Goal: Task Accomplishment & Management: Use online tool/utility

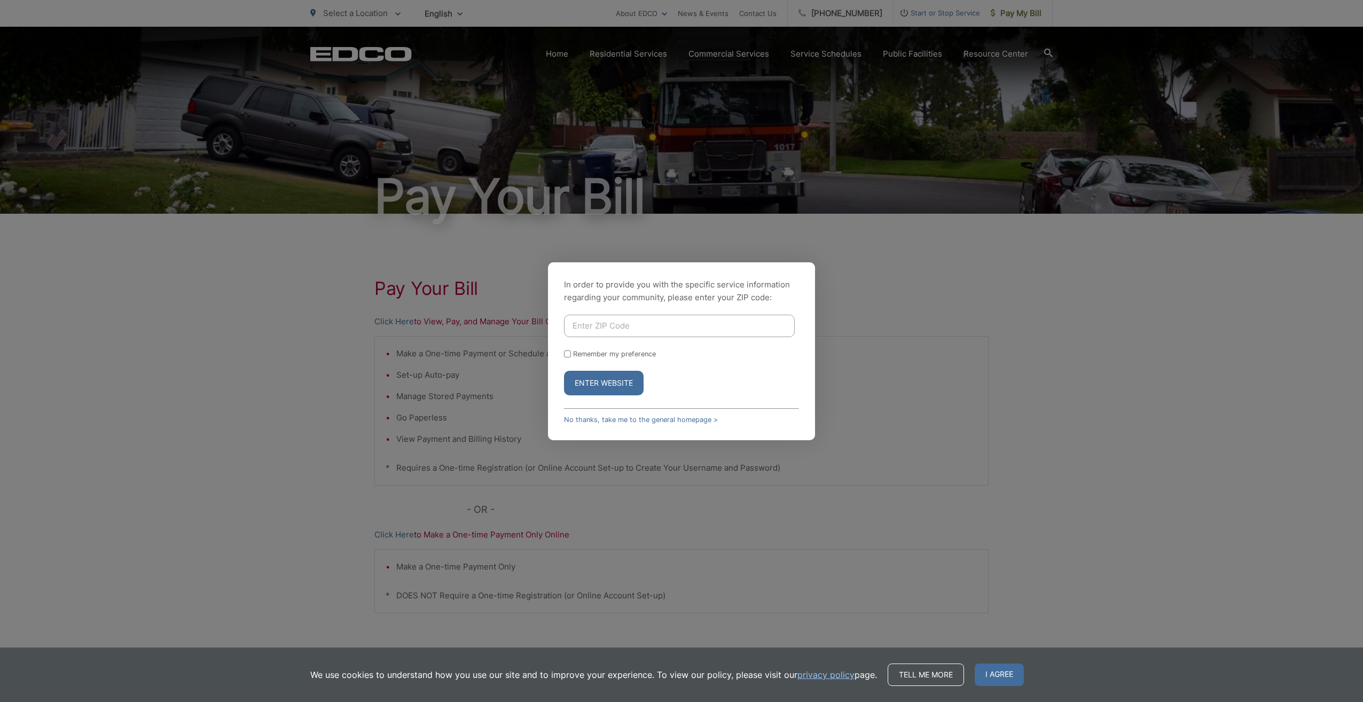
click at [682, 322] on input "Enter ZIP Code" at bounding box center [679, 326] width 231 height 22
type input "92064"
click at [622, 387] on button "Enter Website" at bounding box center [604, 383] width 80 height 25
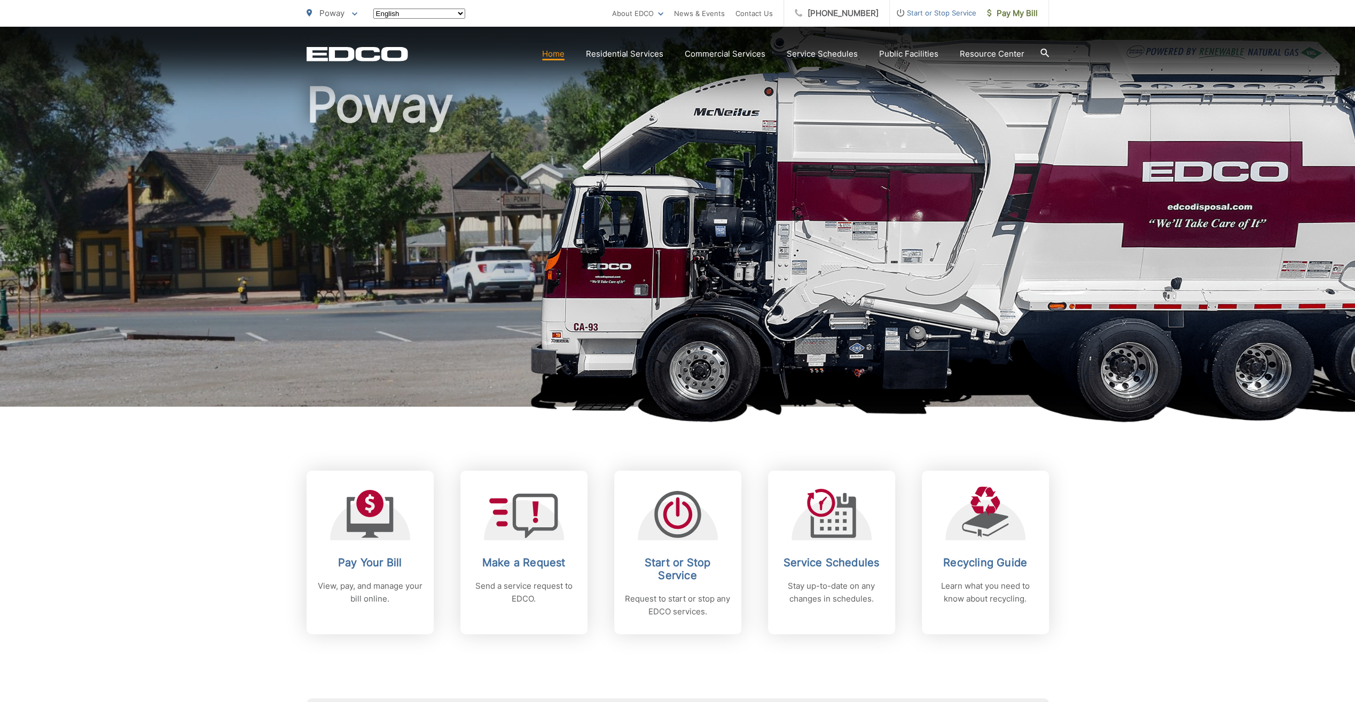
scroll to position [160, 0]
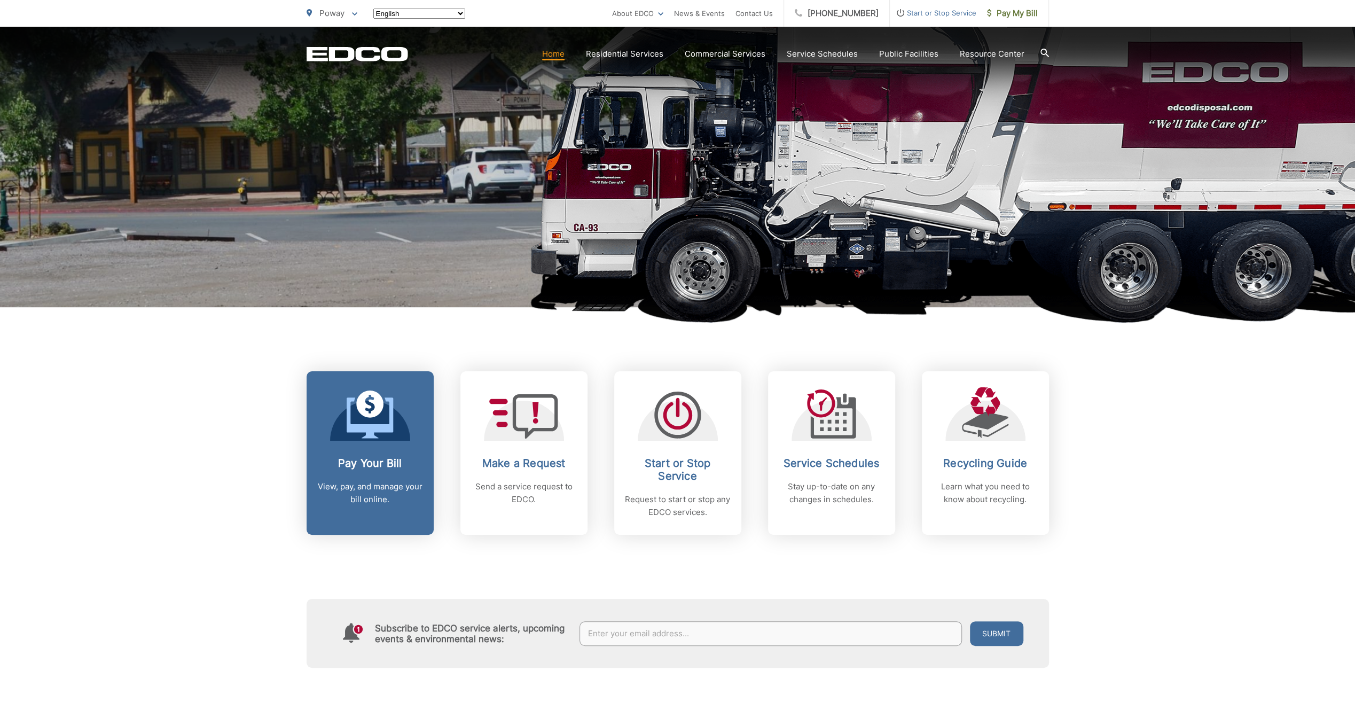
click at [396, 468] on h2 "Pay Your Bill" at bounding box center [370, 463] width 106 height 13
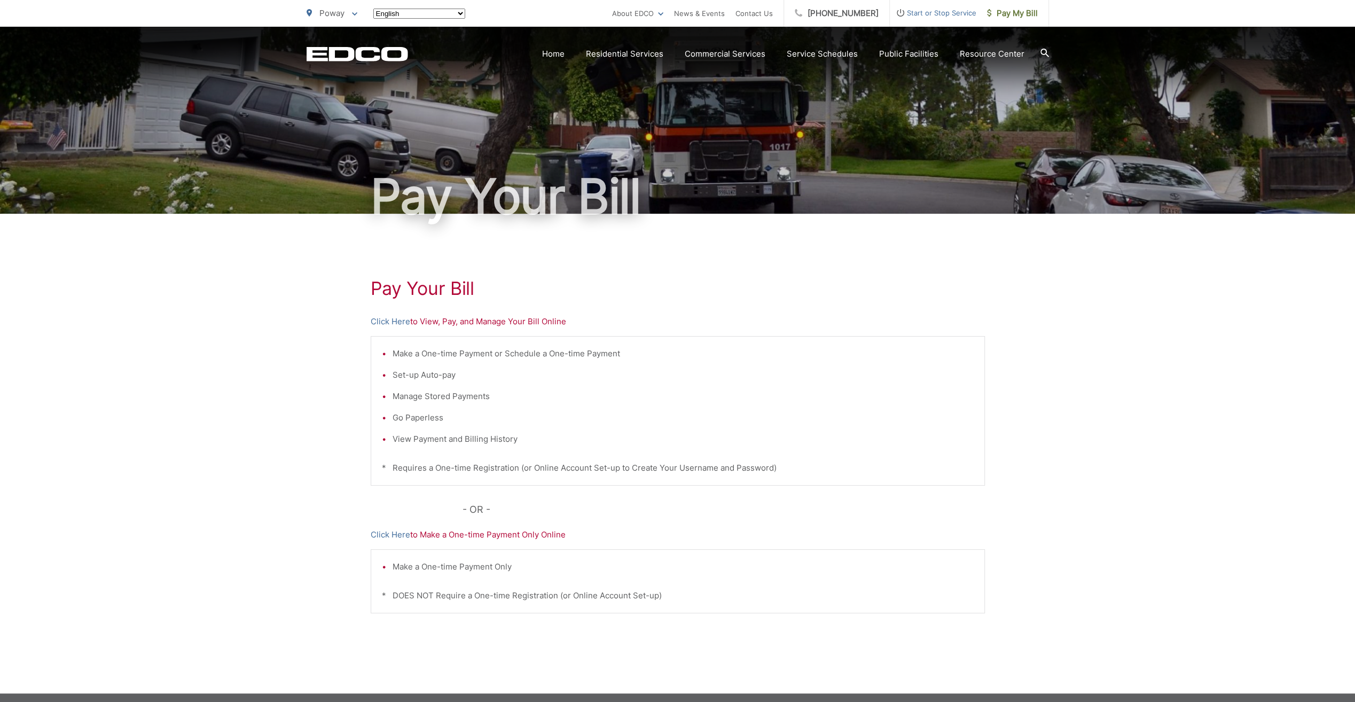
click at [508, 321] on p "Click Here to View, Pay, and Manage Your Bill Online" at bounding box center [678, 321] width 614 height 13
click at [396, 323] on link "Click Here" at bounding box center [391, 321] width 40 height 13
